Goal: Information Seeking & Learning: Learn about a topic

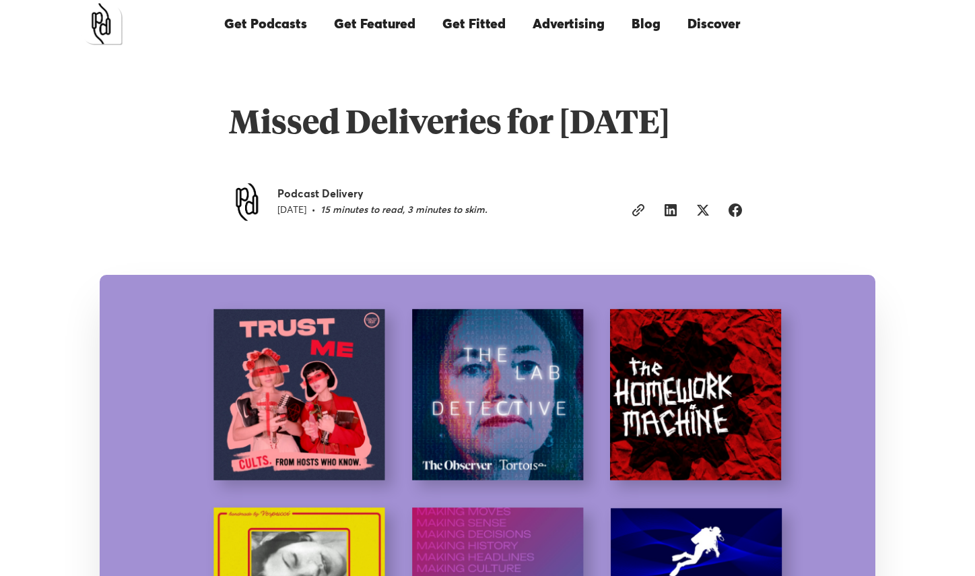
scroll to position [661, 0]
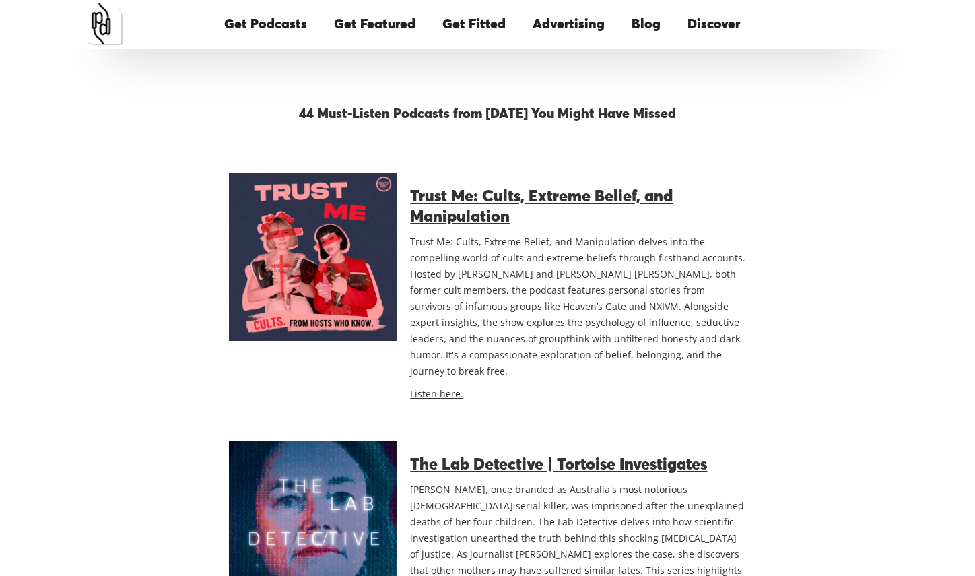
click at [549, 227] on h3 "Trust Me: Cults, Extreme Belief, and Manipulation" at bounding box center [578, 207] width 336 height 40
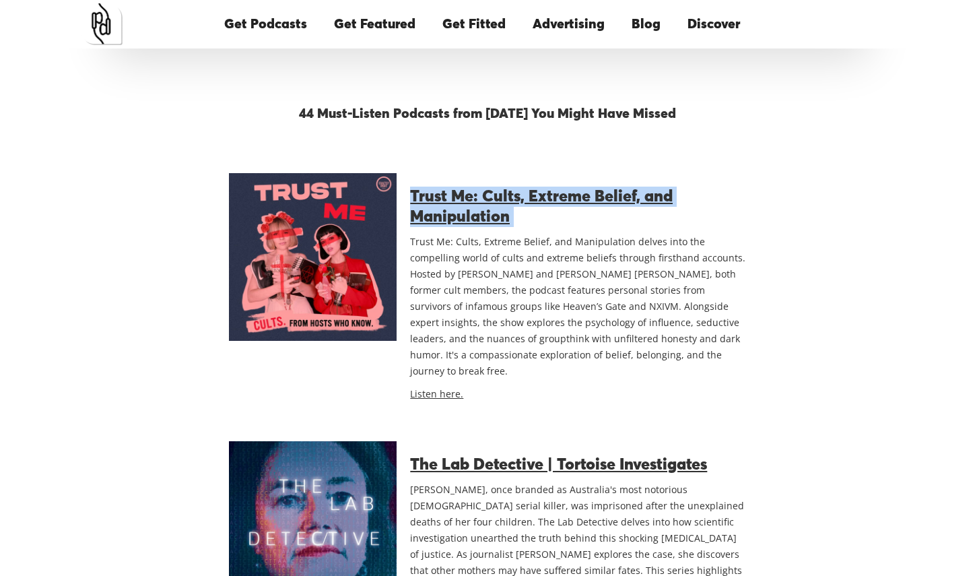
click at [549, 227] on h3 "Trust Me: Cults, Extreme Belief, and Manipulation" at bounding box center [578, 207] width 336 height 40
copy div "Trust Me: Cults, Extreme Belief, and Manipulation"
